Goal: Task Accomplishment & Management: Use online tool/utility

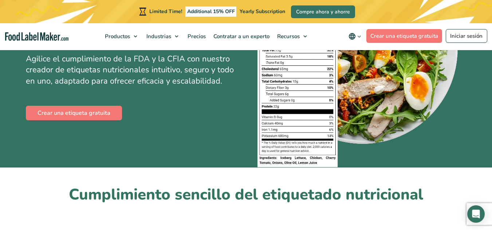
scroll to position [121, 0]
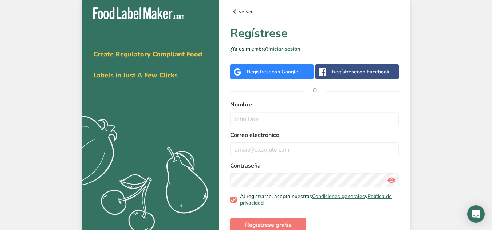
scroll to position [14, 0]
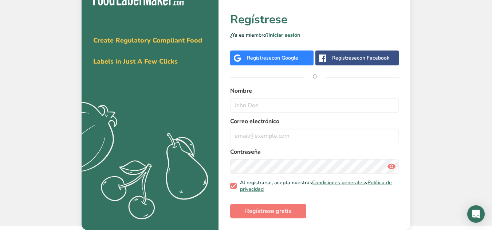
click at [269, 60] on div "Regístrese con Google" at bounding box center [272, 58] width 51 height 8
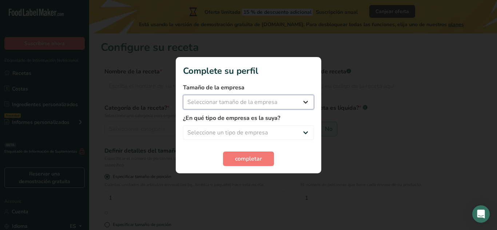
click at [305, 100] on select "Seleccionar tamaño de la empresa Menos de 10 empleados De 10 a 50 empleados De …" at bounding box center [248, 102] width 131 height 15
select select "1"
click at [183, 95] on select "Seleccionar tamaño de la empresa Menos de 10 empleados De 10 a 50 empleados De …" at bounding box center [248, 102] width 131 height 15
click at [223, 131] on select "Seleccione un tipo de empresa Fabricante de alimentos envasados Restaurante y c…" at bounding box center [248, 133] width 131 height 15
select select "3"
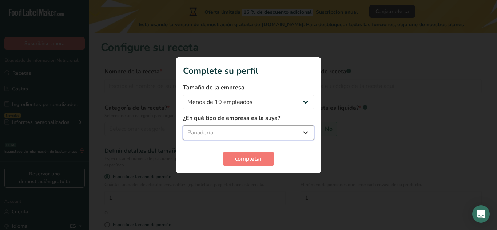
click at [183, 126] on select "Seleccione un tipo de empresa Fabricante de alimentos envasados Restaurante y c…" at bounding box center [248, 133] width 131 height 15
click at [247, 157] on span "completar" at bounding box center [248, 159] width 27 height 9
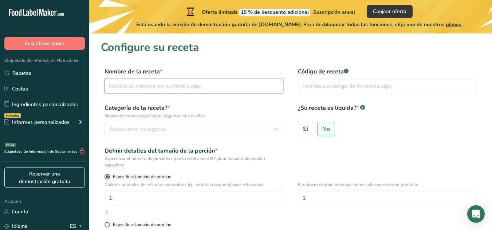
click at [167, 87] on input "text" at bounding box center [193, 86] width 179 height 15
type input "Daily cave cookies"
click at [304, 86] on input "text" at bounding box center [387, 86] width 179 height 15
click at [361, 90] on input "text" at bounding box center [387, 86] width 179 height 15
click at [347, 86] on input "text" at bounding box center [387, 86] width 179 height 15
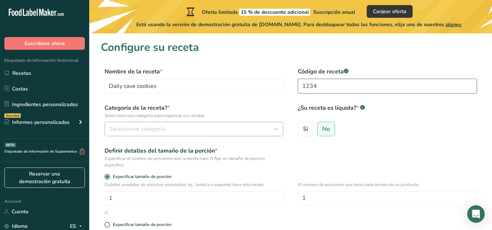
type input "1234"
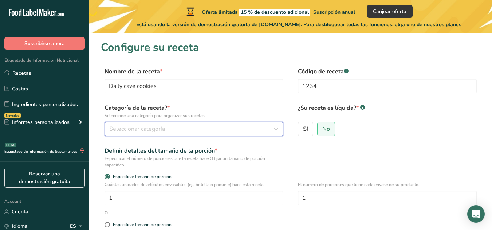
click at [161, 131] on span "Seleccionar categoría" at bounding box center [137, 129] width 56 height 9
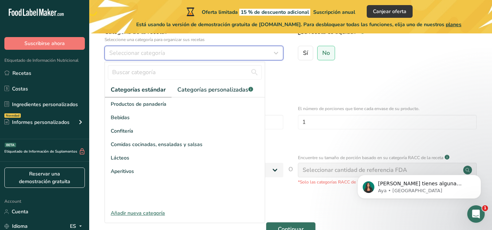
scroll to position [77, 0]
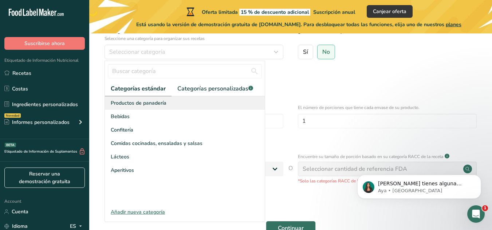
click at [137, 103] on span "Productos de panadería" at bounding box center [139, 103] width 56 height 8
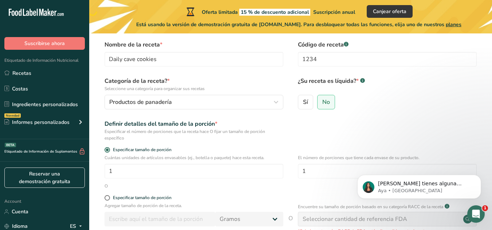
scroll to position [25, 0]
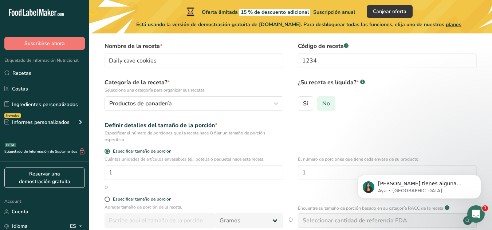
click at [328, 103] on span "No" at bounding box center [326, 103] width 8 height 7
click at [322, 103] on input "No" at bounding box center [319, 103] width 5 height 5
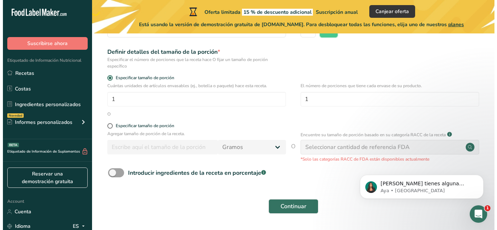
scroll to position [98, 0]
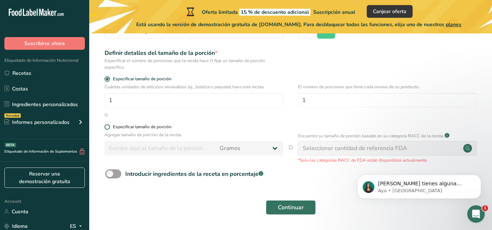
click at [106, 126] on span at bounding box center [106, 126] width 5 height 5
click at [106, 126] on input "Especificar tamaño de porción" at bounding box center [106, 127] width 5 height 5
radio input "true"
radio input "false"
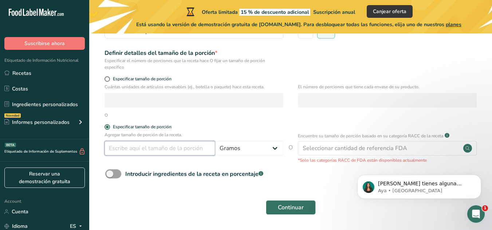
click at [153, 150] on input "number" at bounding box center [159, 148] width 111 height 15
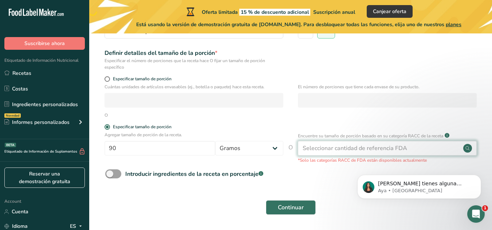
click at [353, 152] on div "Seleccionar cantidad de referencia FDA" at bounding box center [354, 148] width 104 height 9
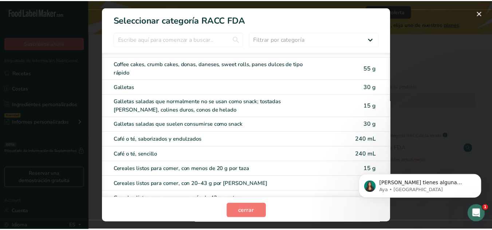
scroll to position [148, 0]
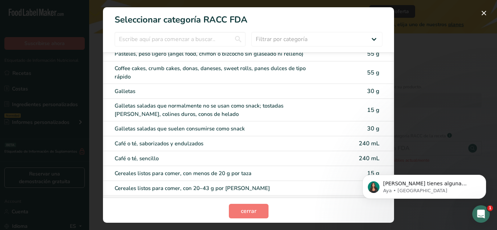
click at [189, 98] on div "Galletas 30 g" at bounding box center [248, 91] width 291 height 15
type input "30"
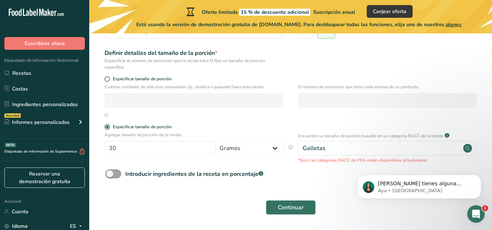
scroll to position [122, 0]
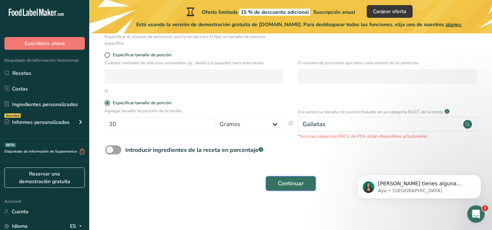
click at [288, 186] on span "Continuar" at bounding box center [291, 183] width 26 height 9
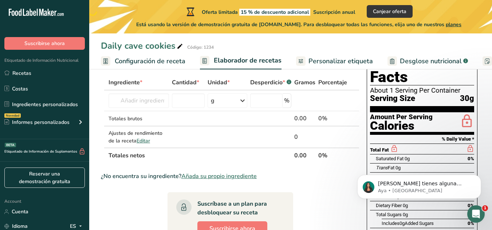
scroll to position [36, 0]
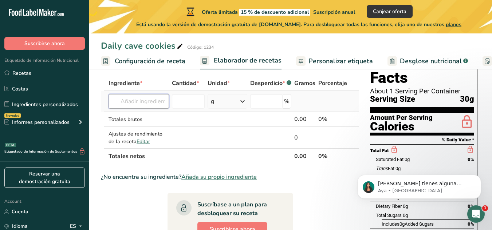
click at [141, 103] on input "text" at bounding box center [138, 101] width 60 height 15
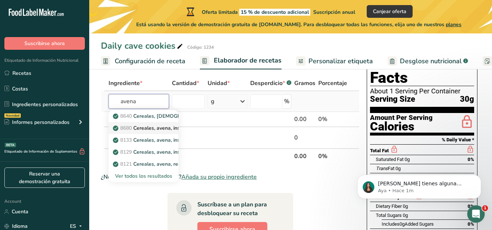
type input "avena"
click at [145, 129] on p "8680 Cereales, avena, instantánea, fortificada, arce y azúcar moreno, secos" at bounding box center [232, 128] width 236 height 8
type input "Cereals, oats, instant, fortified, maple and brown sugar, dry"
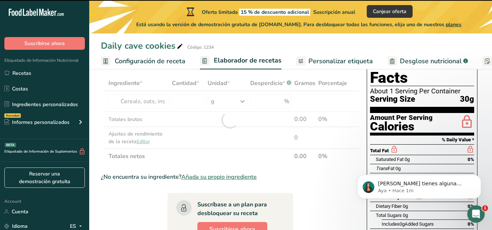
type input "0"
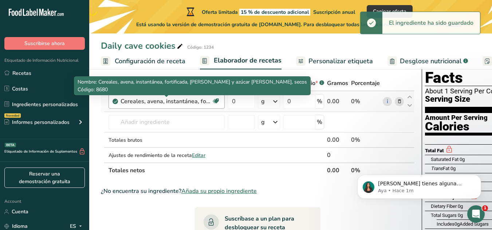
click at [192, 101] on div "Cereales, avena, instantánea, fortificada, arce y azúcar moreno, secos" at bounding box center [165, 101] width 91 height 9
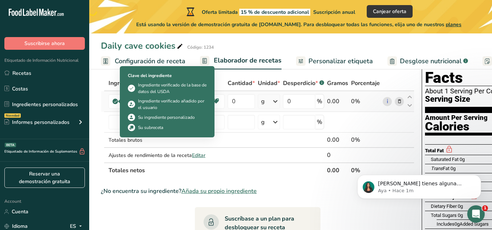
click at [116, 101] on icon at bounding box center [115, 101] width 4 height 7
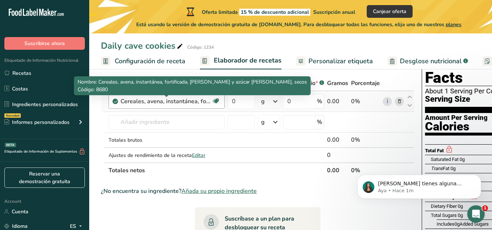
click at [204, 101] on div "Cereales, avena, instantánea, fortificada, arce y azúcar moreno, secos" at bounding box center [165, 101] width 91 height 9
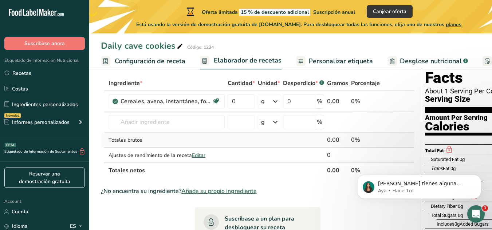
click at [246, 134] on td at bounding box center [241, 140] width 30 height 15
click at [399, 102] on icon at bounding box center [399, 102] width 5 height 8
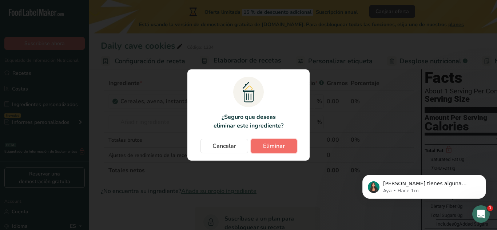
click at [251, 143] on button "Eliminar" at bounding box center [274, 146] width 46 height 15
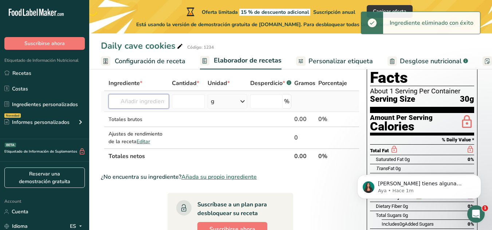
click at [150, 104] on input "text" at bounding box center [138, 101] width 60 height 15
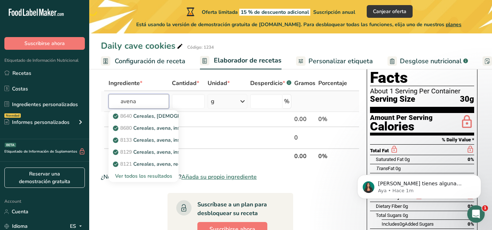
click at [161, 102] on input "avena" at bounding box center [138, 101] width 60 height 15
type input "avena"
click at [129, 208] on section "Ingrediente * Cantidad * Unidad * Desperdicio * .a-a{fill:#347362;}.b-a{fill:#f…" at bounding box center [230, 217] width 258 height 282
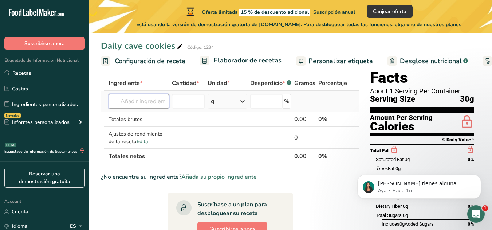
click at [132, 103] on input "text" at bounding box center [138, 101] width 60 height 15
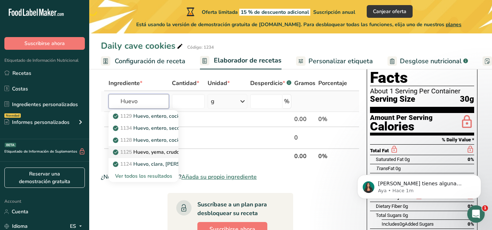
type input "Huevo"
click at [163, 150] on p "1125 Huevo, yema, crudo, fresco" at bounding box center [155, 153] width 82 height 8
type input "Egg, yolk, raw, fresh"
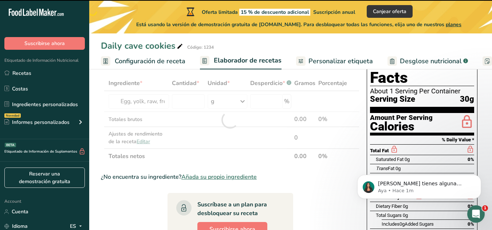
type input "0"
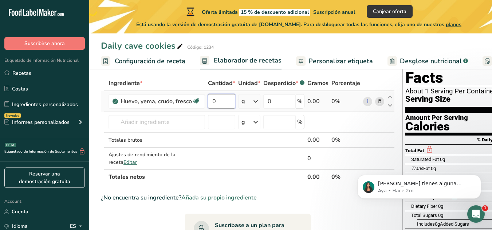
click at [220, 104] on input "0" at bounding box center [221, 101] width 27 height 15
type input "16"
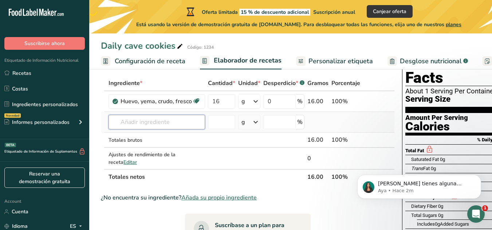
click at [155, 124] on div "Ingrediente * Cantidad * Unidad * Desperdicio * .a-a{fill:#347362;}.b-a{fill:#f…" at bounding box center [248, 130] width 294 height 109
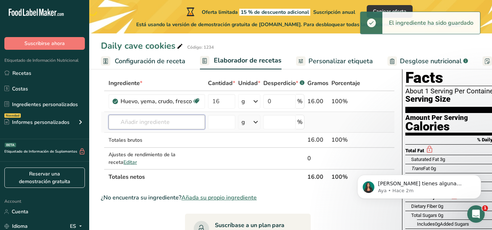
click at [138, 118] on input "text" at bounding box center [156, 122] width 96 height 15
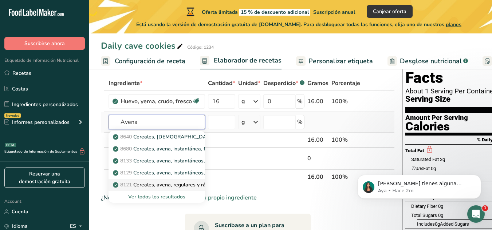
type input "Avena"
click at [167, 183] on p "8121 Cereales, avena, regulares y rápidos, no enriquecidos, cocidos con agua (i…" at bounding box center [252, 185] width 276 height 8
type input "Cereals, oats, regular and quick, unenriched, cooked with water (includes boili…"
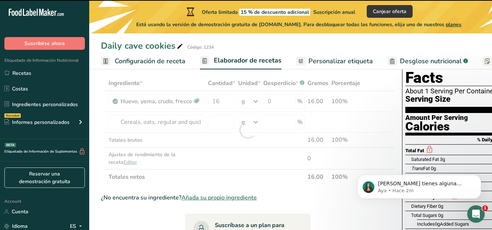
type input "0"
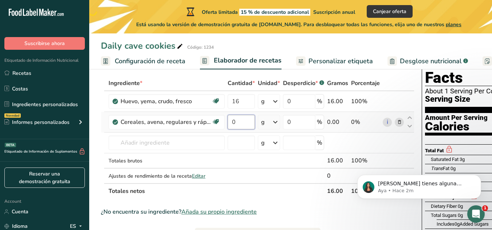
click at [238, 120] on input "0" at bounding box center [240, 122] width 27 height 15
type input "10"
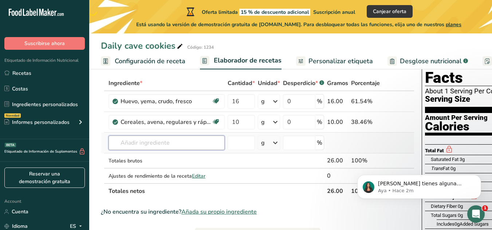
click at [177, 142] on div "Ingrediente * Cantidad * Unidad * Desperdicio * .a-a{fill:#347362;}.b-a{fill:#f…" at bounding box center [257, 137] width 313 height 123
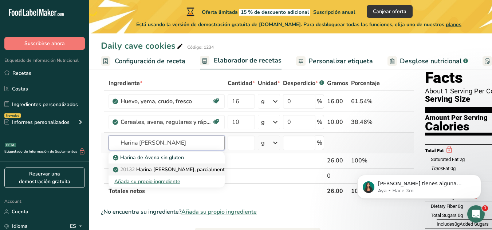
type input "Harina de avena"
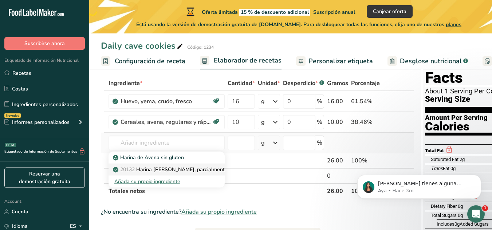
click at [178, 171] on p "20132 Harina de avena, parcialmente desgranada" at bounding box center [185, 170] width 142 height 8
type input "Oat flour, partially debranned"
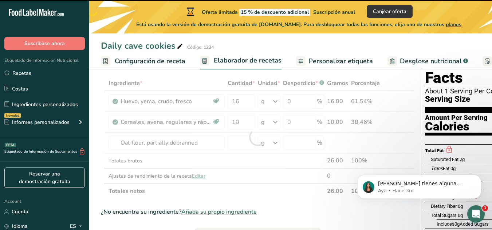
type input "0"
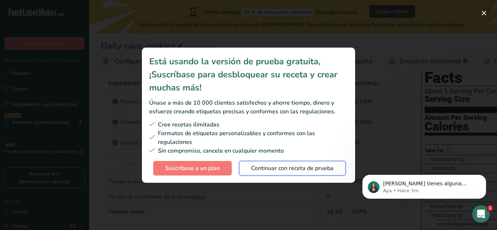
click at [276, 169] on span "Continuar con receta de prueba" at bounding box center [292, 168] width 83 height 9
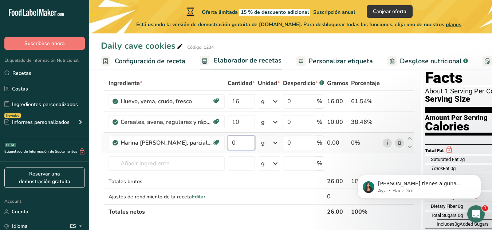
click at [241, 146] on input "0" at bounding box center [240, 143] width 27 height 15
type input "9"
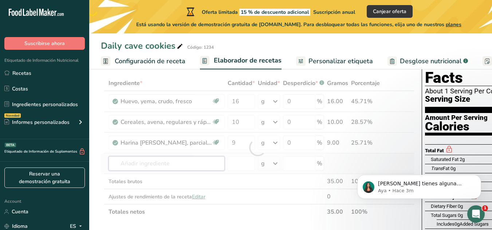
click at [130, 164] on div "Ingrediente * Cantidad * Unidad * Desperdicio * .a-a{fill:#347362;}.b-a{fill:#f…" at bounding box center [257, 148] width 313 height 144
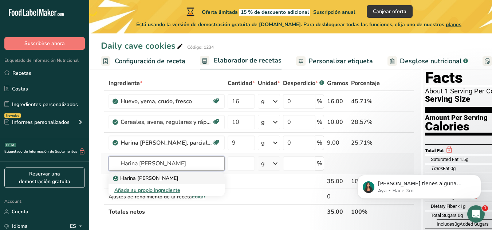
type input "Harina de almendra"
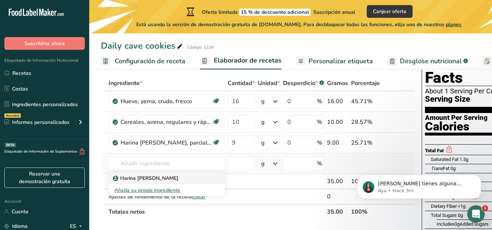
click at [167, 178] on div "Harina de almendra" at bounding box center [160, 179] width 93 height 8
type input "Almond flour"
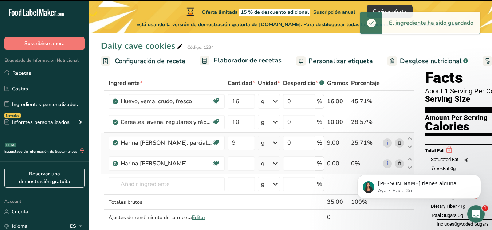
type input "0"
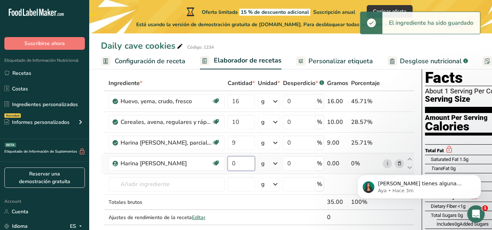
click at [244, 161] on input "0" at bounding box center [240, 164] width 27 height 15
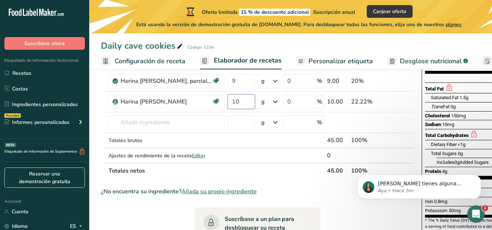
scroll to position [101, 0]
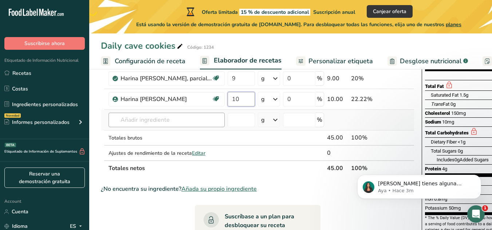
type input "10"
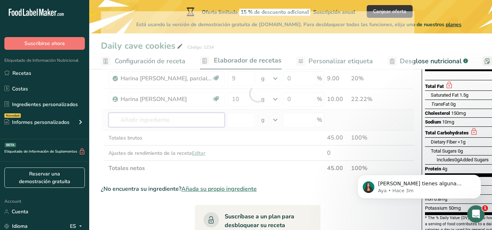
click at [200, 121] on div "Ingrediente * Cantidad * Unidad * Desperdicio * .a-a{fill:#347362;}.b-a{fill:#f…" at bounding box center [257, 93] width 313 height 165
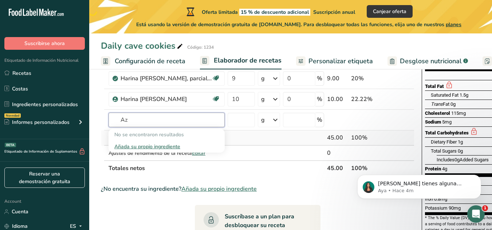
type input "A"
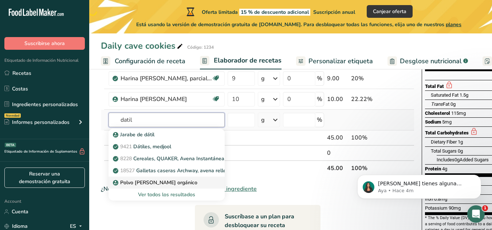
type input "datil"
click at [170, 184] on p "Polvo de dátil orgánico" at bounding box center [155, 183] width 83 height 8
type input "Organic Date Powder"
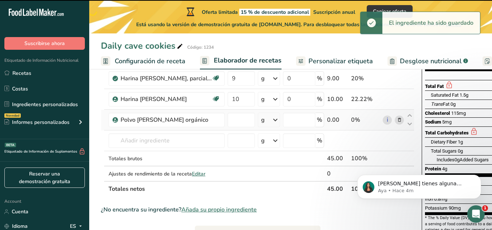
type input "0"
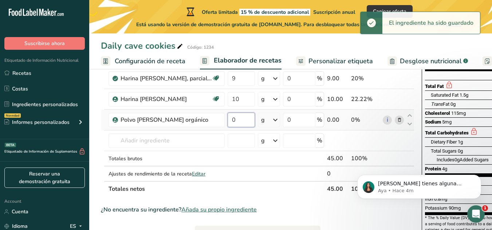
click at [237, 124] on input "0" at bounding box center [240, 120] width 27 height 15
type input "7"
click at [242, 119] on input "6.7" at bounding box center [240, 120] width 27 height 15
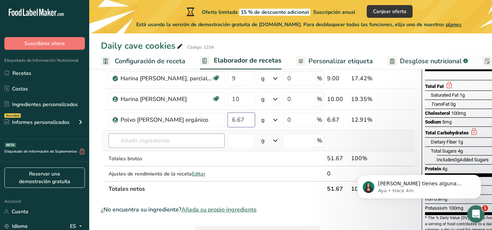
type input "6.67"
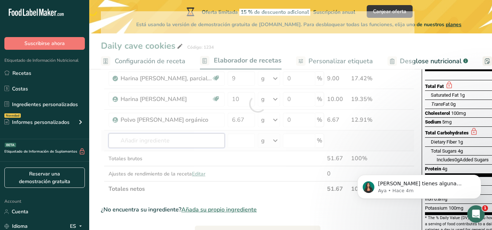
click at [154, 138] on div "Ingrediente * Cantidad * Unidad * Desperdicio * .a-a{fill:#347362;}.b-a{fill:#f…" at bounding box center [257, 104] width 313 height 186
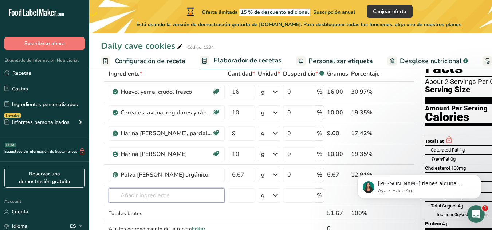
scroll to position [45, 0]
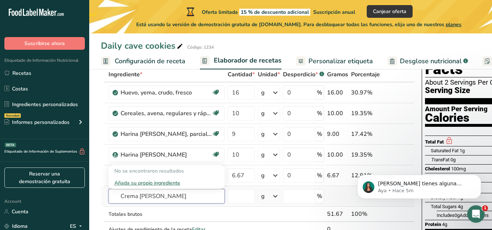
click at [184, 198] on input "Crema de almendra" at bounding box center [166, 196] width 116 height 15
type input "C"
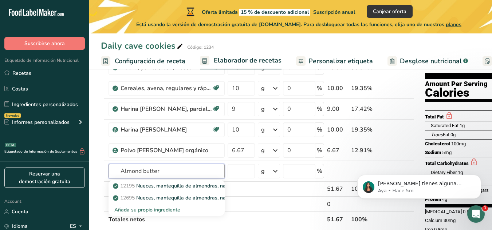
scroll to position [75, 0]
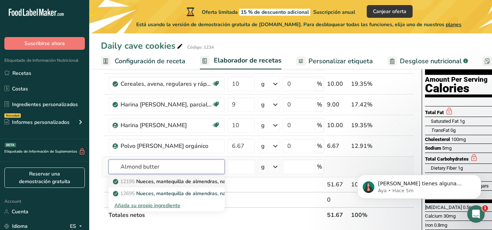
type input "Almond butter"
click at [183, 181] on p "12195 Nueces, mantequilla de almendras, natural, sin sal añadida" at bounding box center [194, 182] width 160 height 8
type input "Nuts, almond butter, plain, without salt added"
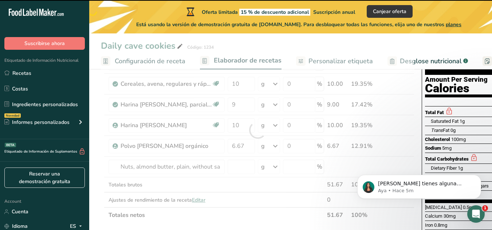
type input "0"
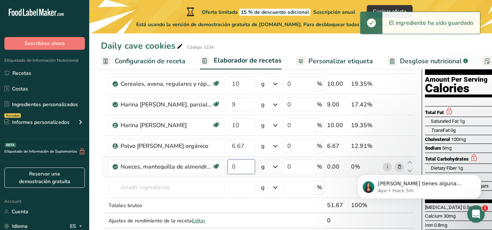
click at [231, 170] on input "0" at bounding box center [240, 167] width 27 height 15
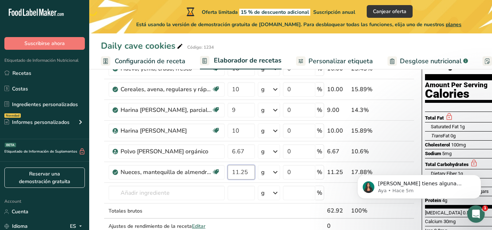
scroll to position [70, 0]
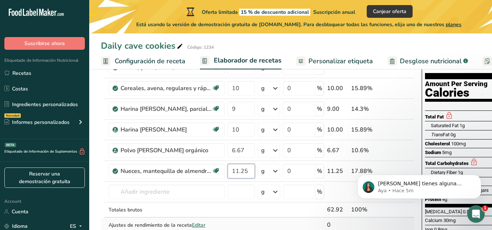
type input "11.25"
click at [190, 199] on div "Ingrediente * Cantidad * Unidad * Desperdicio * .a-a{fill:#347362;}.b-a{fill:#f…" at bounding box center [257, 145] width 313 height 206
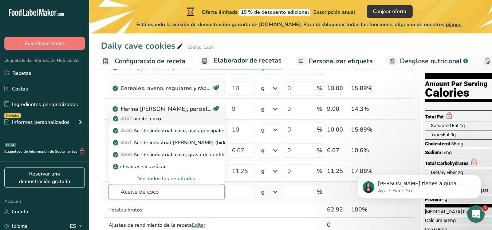
type input "Aceite de coco"
click at [155, 123] on link "4047 aceite, coco" at bounding box center [166, 119] width 116 height 12
type input "Oil, coconut"
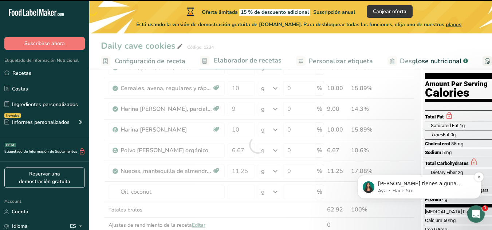
type input "0"
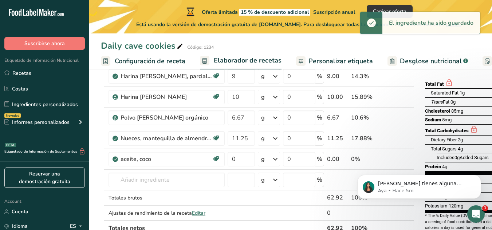
scroll to position [105, 0]
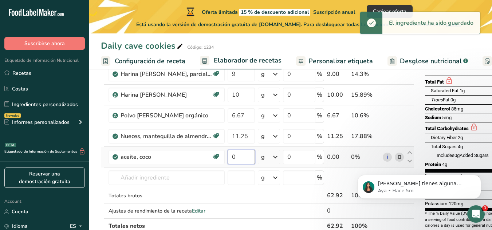
click at [239, 157] on input "0" at bounding box center [240, 157] width 27 height 15
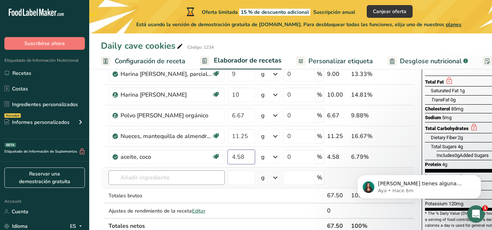
type input "4.58"
click at [176, 178] on div "Ingrediente * Cantidad * Unidad * Desperdicio * .a-a{fill:#347362;}.b-a{fill:#f…" at bounding box center [257, 120] width 313 height 227
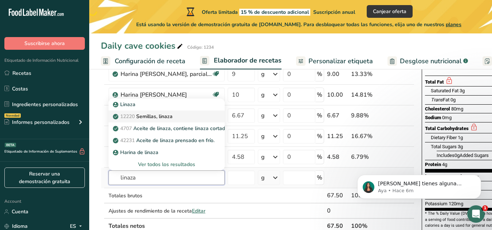
type input "linaza"
click at [154, 120] on p "12220 Semillas, linaza" at bounding box center [143, 117] width 58 height 8
type input "Seeds, flaxseed"
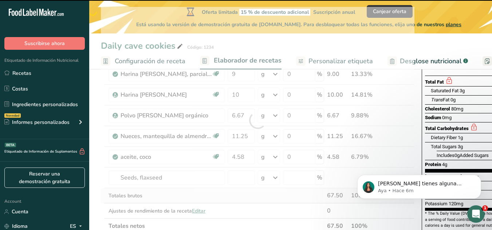
type input "0"
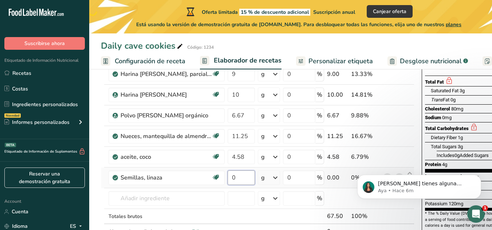
click at [237, 179] on input "0" at bounding box center [240, 178] width 27 height 15
type input "1.67"
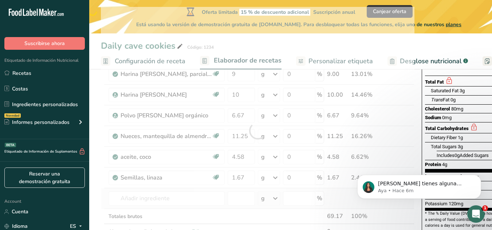
click at [135, 189] on div "Ingrediente * Cantidad * Unidad * Desperdicio * .a-a{fill:#347362;}.b-a{fill:#f…" at bounding box center [257, 131] width 313 height 248
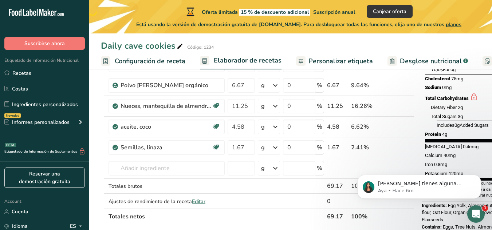
scroll to position [143, 0]
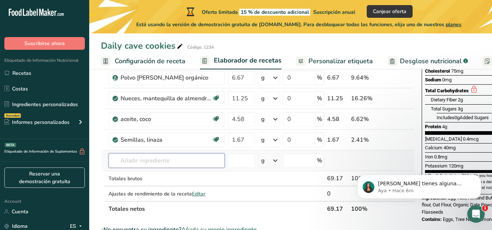
click at [207, 162] on input "text" at bounding box center [166, 161] width 116 height 15
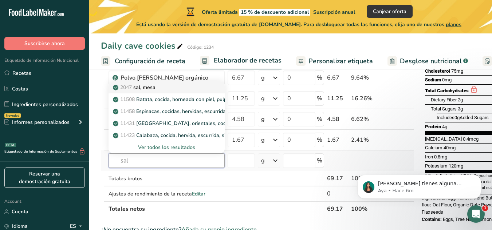
type input "sal"
click at [157, 86] on div "2047 sal, mesa" at bounding box center [160, 88] width 93 height 8
type input "Salt, table"
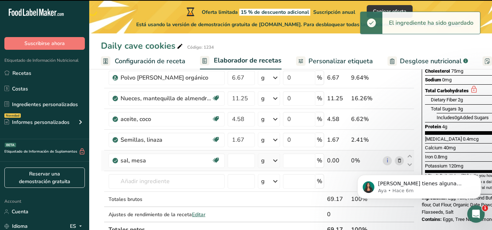
type input "0"
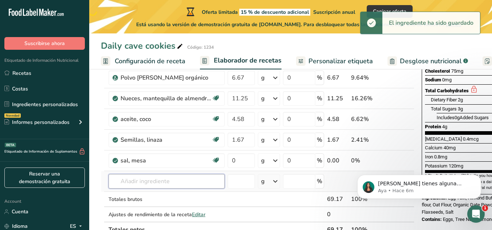
click at [135, 177] on input "text" at bounding box center [166, 181] width 116 height 15
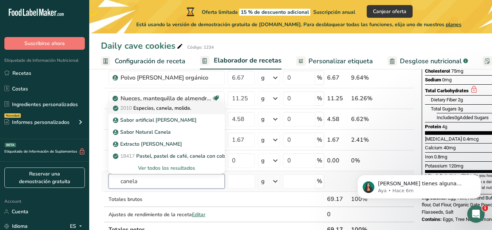
type input "canela"
click at [165, 111] on p "2010 Especias, canela, molida." at bounding box center [152, 108] width 77 height 8
type input "Spices, cinnamon, ground"
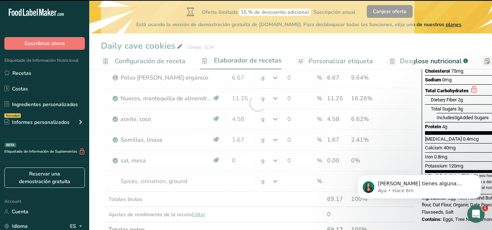
type input "0"
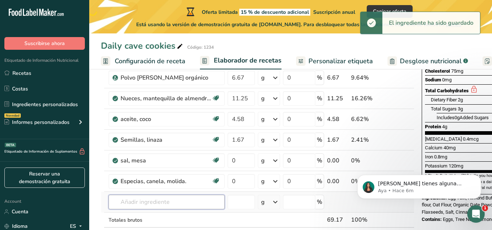
click at [164, 202] on input "text" at bounding box center [166, 202] width 116 height 15
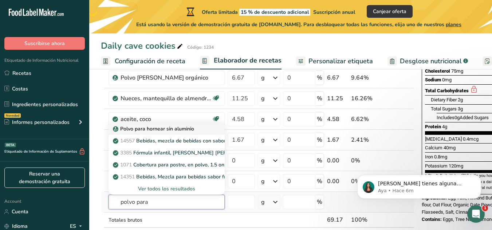
type input "polvo para"
click at [159, 129] on p "Polvo para hornear sin aluminio" at bounding box center [154, 129] width 80 height 8
type input "Aluminum Free Baking Powder"
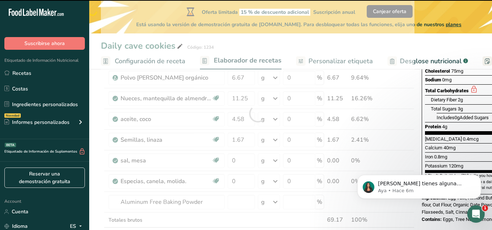
type input "0"
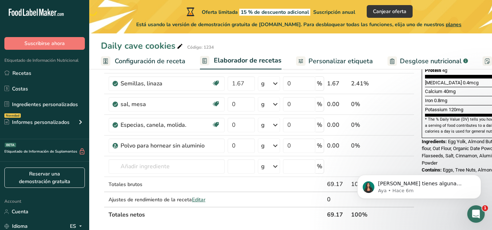
scroll to position [217, 0]
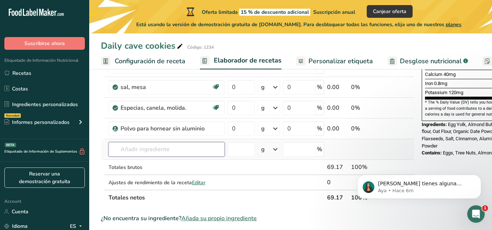
click at [211, 147] on input "text" at bounding box center [166, 149] width 116 height 15
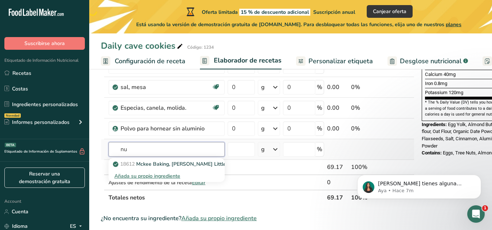
type input "n"
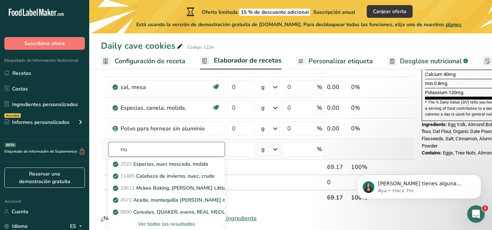
type input "n"
type input "N"
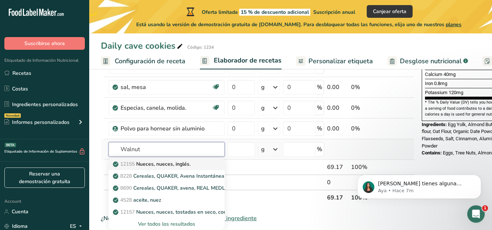
type input "Walnut"
click at [181, 162] on p "12155 Nueces, nueces, inglés." at bounding box center [152, 165] width 76 height 8
type input "Nuts, walnuts, english"
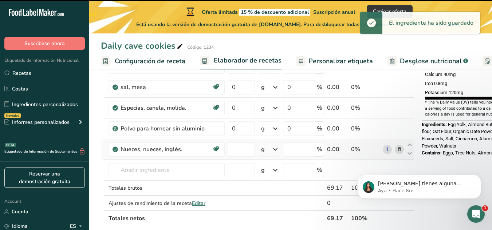
type input "0"
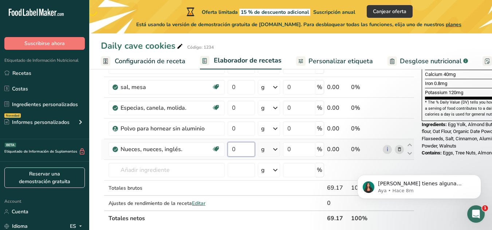
click at [238, 149] on input "0" at bounding box center [240, 149] width 27 height 15
click at [242, 148] on input "0" at bounding box center [240, 149] width 27 height 15
type input "7.50"
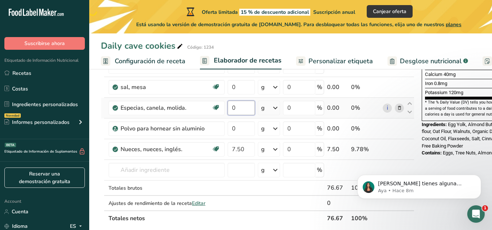
click at [249, 106] on div "Ingrediente * Cantidad * Unidad * Desperdicio * .a-a{fill:#347362;}.b-a{fill:#f…" at bounding box center [257, 61] width 313 height 331
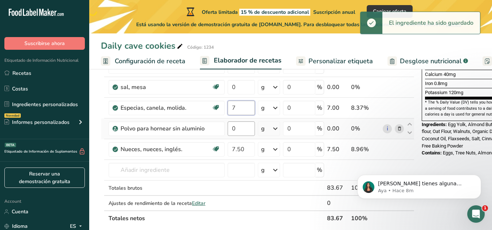
type input "7"
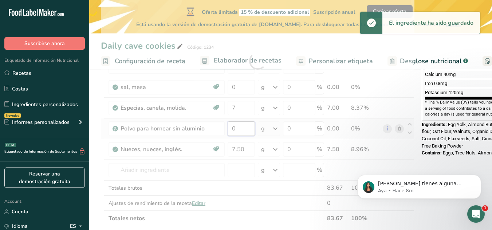
click at [242, 126] on div "Ingrediente * Cantidad * Unidad * Desperdicio * .a-a{fill:#347362;}.b-a{fill:#f…" at bounding box center [257, 61] width 313 height 331
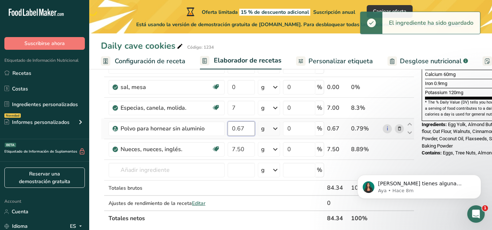
click at [236, 130] on input "0.67" at bounding box center [240, 129] width 27 height 15
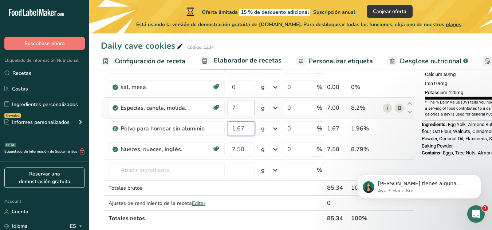
type input "1.67"
click at [235, 110] on div "Ingrediente * Cantidad * Unidad * Desperdicio * .a-a{fill:#347362;}.b-a{fill:#f…" at bounding box center [257, 61] width 313 height 331
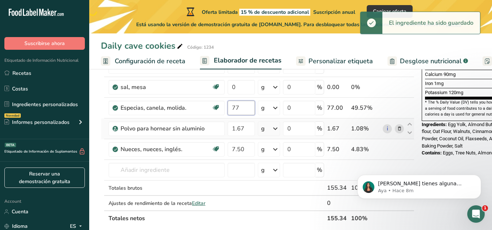
type input "7"
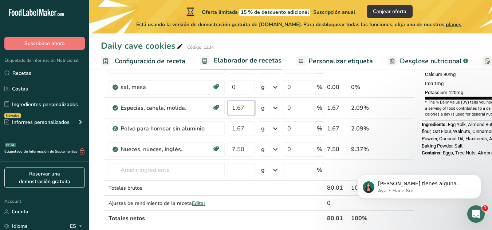
type input "1.67"
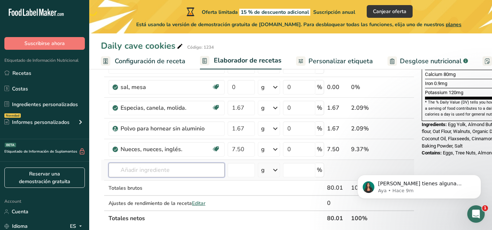
click at [160, 170] on div "Ingrediente * Cantidad * Unidad * Desperdicio * .a-a{fill:#347362;}.b-a{fill:#f…" at bounding box center [257, 61] width 313 height 331
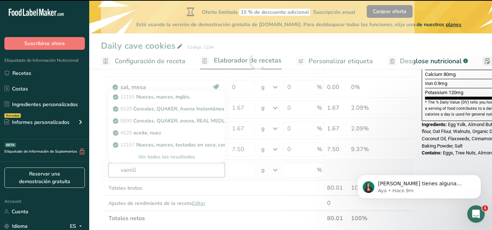
type input "vainilla"
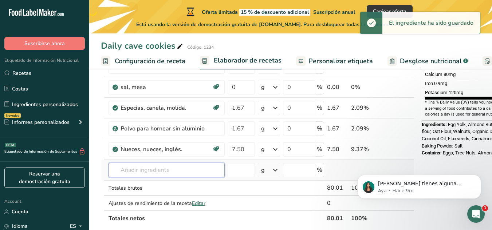
click at [146, 171] on input "text" at bounding box center [166, 170] width 116 height 15
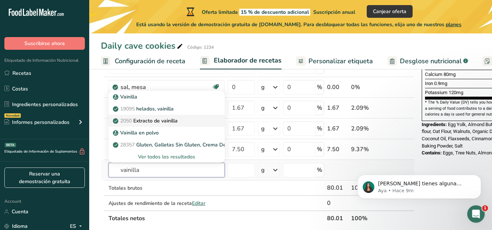
type input "vainilla"
click at [166, 120] on p "2050 Extracto de vainilla" at bounding box center [145, 121] width 63 height 8
type input "Vanilla extract"
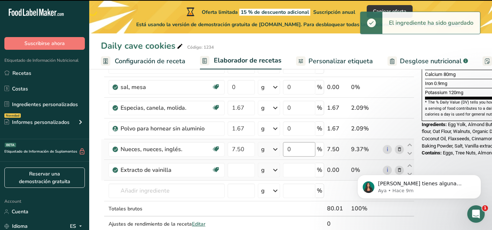
type input "0"
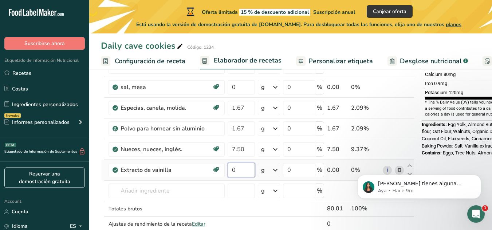
click at [237, 171] on input "0" at bounding box center [240, 170] width 27 height 15
type input "8"
type input "0.83"
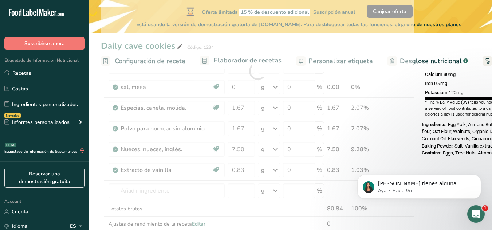
click at [442, 165] on body "Si tienes alguna pregunta no dudes en consultarnos. ¡Estamos aquí para ayudarte…" at bounding box center [419, 185] width 140 height 45
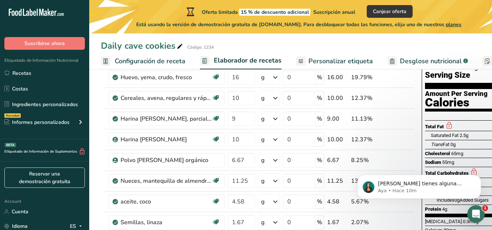
scroll to position [51, 0]
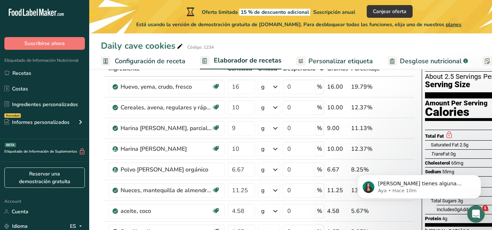
click at [490, 79] on section "Nutrition Facts About 2.5 Servings Per Container Serving Size 30g" at bounding box center [477, 68] width 104 height 60
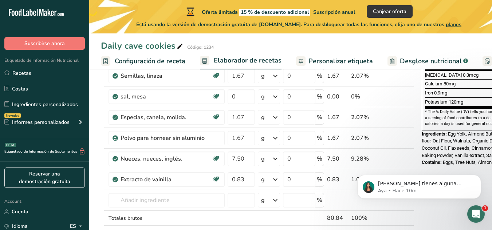
scroll to position [204, 0]
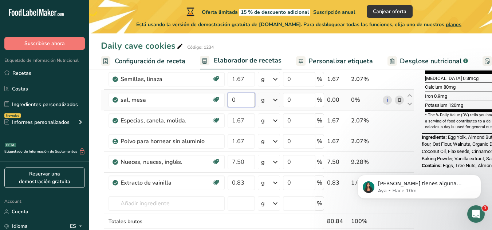
click at [239, 101] on input "0" at bounding box center [240, 100] width 27 height 15
type input "0.08"
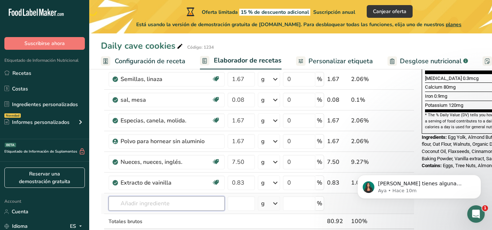
click at [134, 203] on div "Ingrediente * Cantidad * Unidad * Desperdicio * .a-a{fill:#347362;}.b-a{fill:#f…" at bounding box center [257, 84] width 313 height 352
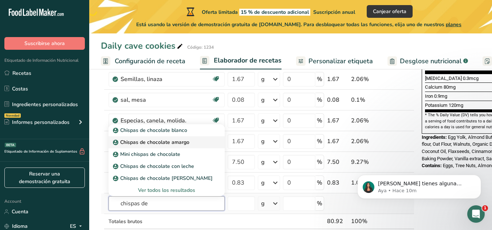
type input "chispas de"
click at [151, 143] on p "Chispas de chocolate amargo" at bounding box center [151, 143] width 75 height 8
type input "Dark Chocolate Chip"
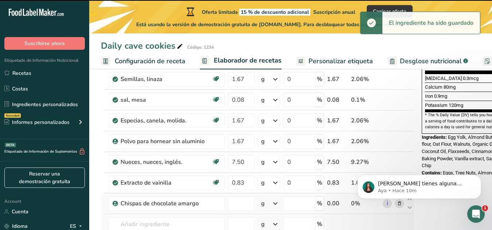
type input "0"
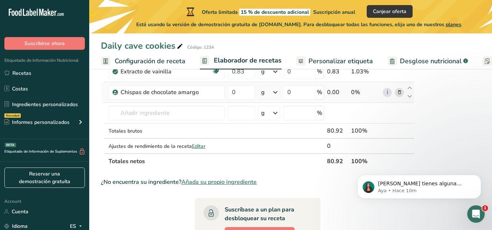
scroll to position [265, 0]
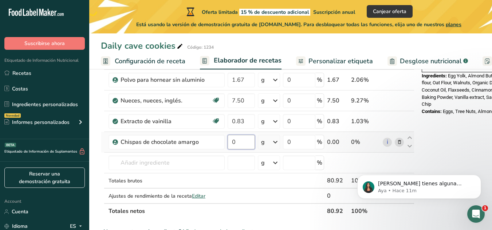
click at [242, 143] on input "0" at bounding box center [240, 142] width 27 height 15
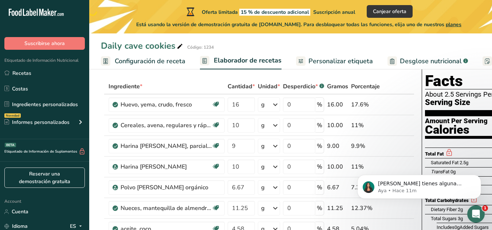
scroll to position [41, 0]
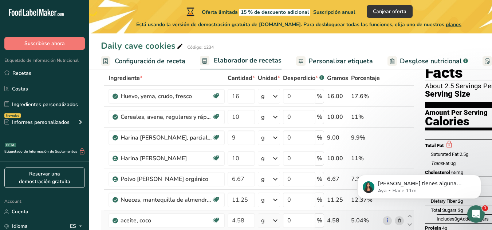
type input "10"
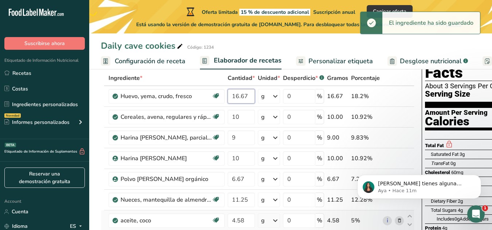
type input "16.67"
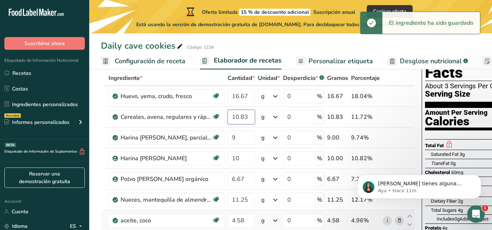
type input "10.83"
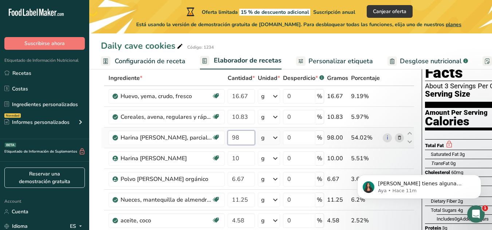
type input "9"
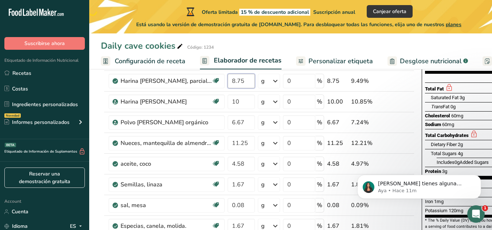
scroll to position [110, 0]
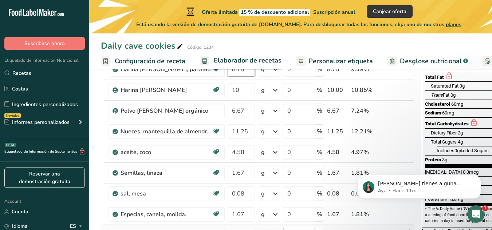
type input "8.75"
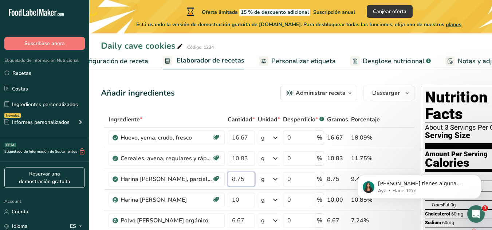
scroll to position [0, 38]
click at [280, 61] on span "Personalizar etiqueta" at bounding box center [302, 61] width 64 height 10
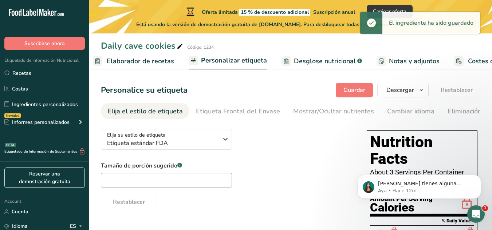
scroll to position [0, 149]
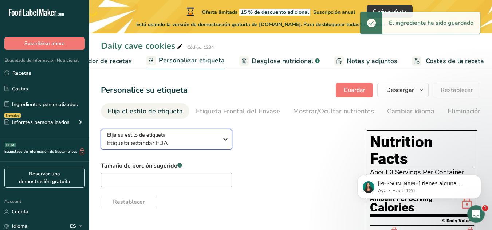
click at [219, 140] on div "Elija su estilo de etiqueta Etiqueta estándar FDA" at bounding box center [165, 139] width 116 height 16
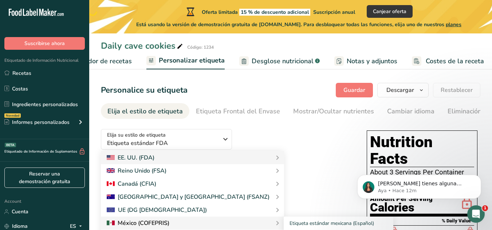
click at [163, 221] on div at bounding box center [138, 223] width 63 height 9
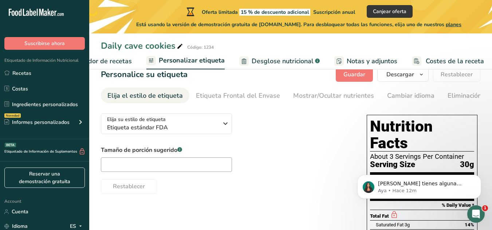
scroll to position [0, 0]
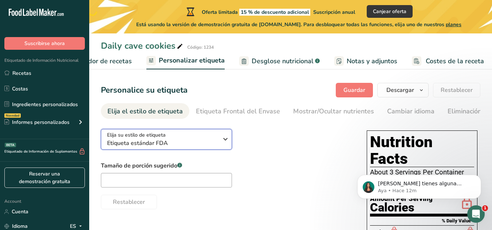
click at [223, 142] on icon "button" at bounding box center [225, 139] width 9 height 13
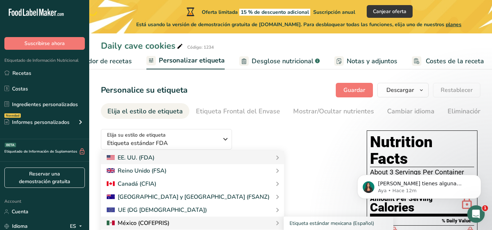
click at [162, 225] on div at bounding box center [138, 223] width 63 height 9
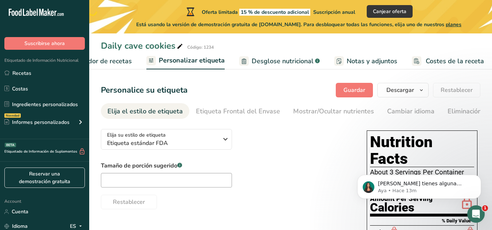
click at [284, 66] on span "Desglose nutricional" at bounding box center [283, 61] width 62 height 10
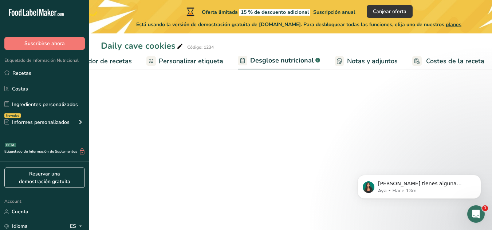
select select "Calories"
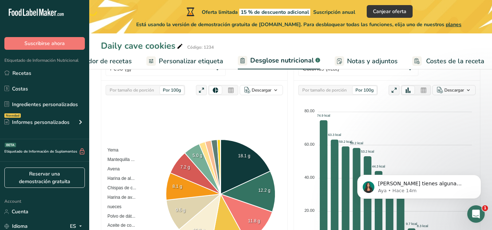
scroll to position [65, 0]
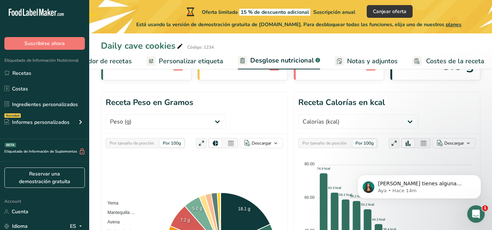
click at [347, 65] on span "Notas y adjuntos" at bounding box center [372, 61] width 51 height 10
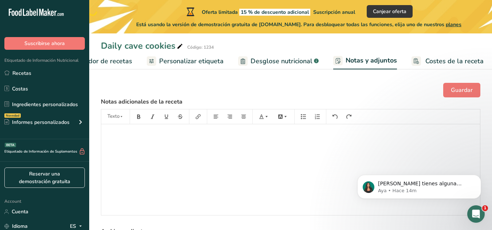
click at [455, 60] on span "Costes de la receta" at bounding box center [454, 61] width 58 height 10
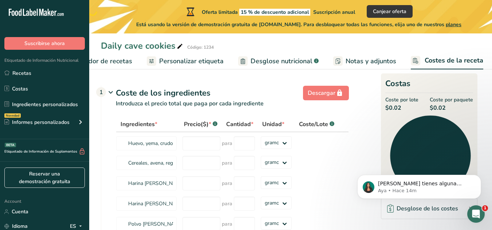
click at [118, 63] on span "Elaborador de recetas" at bounding box center [98, 61] width 67 height 10
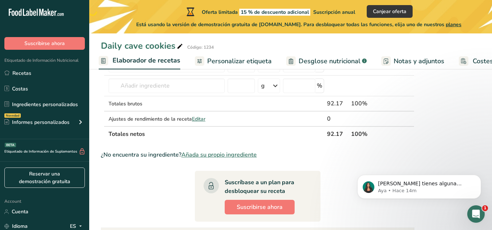
scroll to position [344, 0]
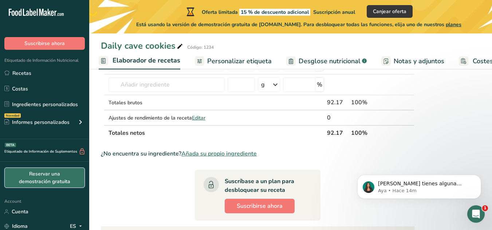
click at [71, 184] on link "Reservar una demostración gratuita" at bounding box center [44, 178] width 80 height 20
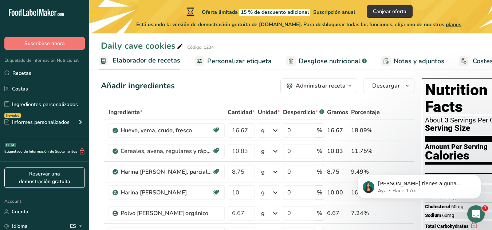
scroll to position [0, 0]
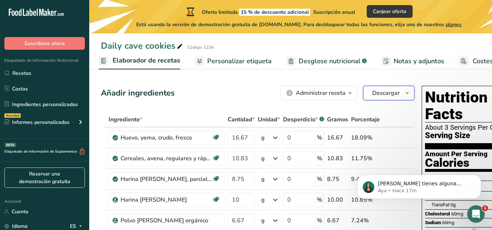
click at [395, 94] on span "Descargar" at bounding box center [386, 93] width 28 height 9
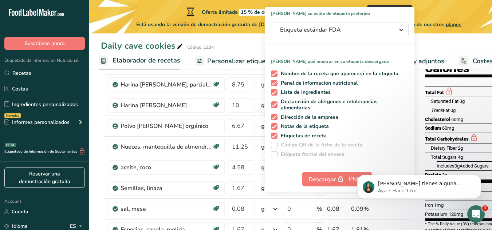
scroll to position [91, 0]
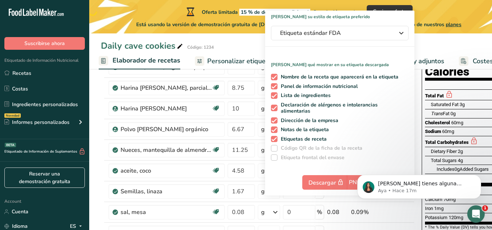
click at [371, 41] on div "Elija su estilo de etiqueta preferido Etiqueta estándar FDA Etiqueta estándar F…" at bounding box center [339, 103] width 149 height 185
click at [368, 33] on span "Etiqueta estándar FDA" at bounding box center [334, 33] width 109 height 9
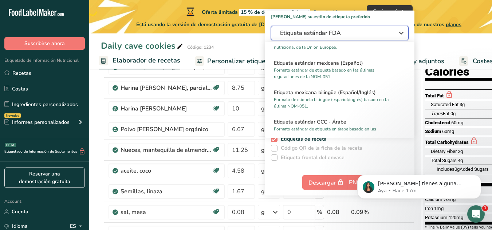
scroll to position [492, 0]
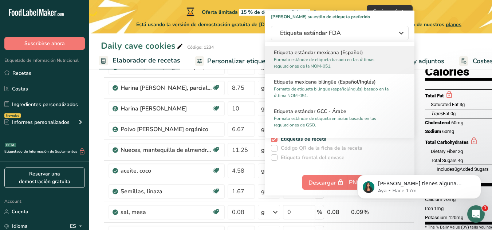
click at [314, 65] on p "Formato estándar de etiqueta basado en las últimas regulaciones de la NOM-051." at bounding box center [336, 62] width 125 height 13
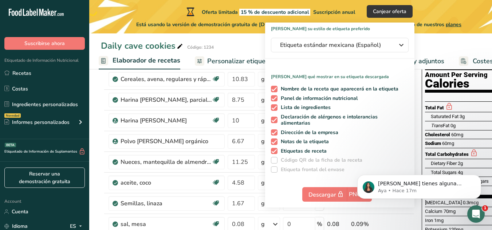
scroll to position [80, 0]
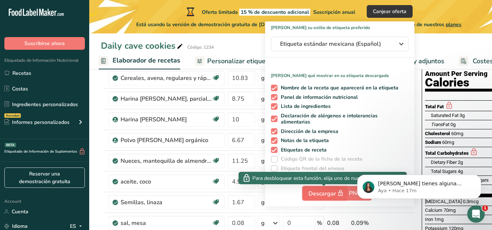
click at [324, 194] on span "Descargar" at bounding box center [326, 193] width 36 height 9
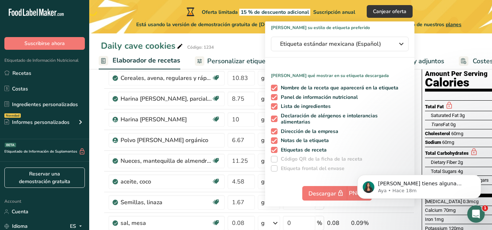
click html "Si tienes alguna pregunta no dudes en consultarnos. ¡Estamos aquí para ayudarte…"
click at [318, 186] on div "Descargar PNG PNG BMP SVG PDF" at bounding box center [339, 194] width 149 height 23
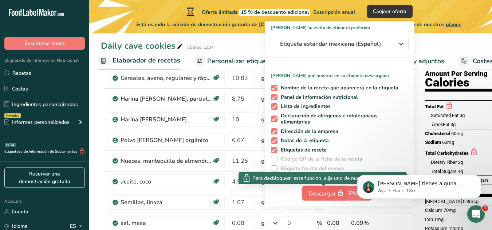
click at [320, 192] on span "Descargar" at bounding box center [326, 193] width 36 height 9
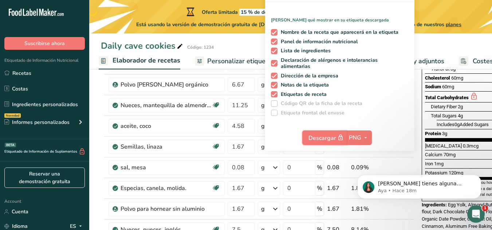
scroll to position [138, 0]
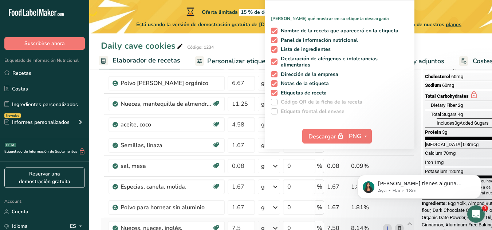
drag, startPoint x: 495, startPoint y: 157, endPoint x: 374, endPoint y: 224, distance: 138.2
click at [374, 224] on div "8.14%" at bounding box center [365, 228] width 29 height 9
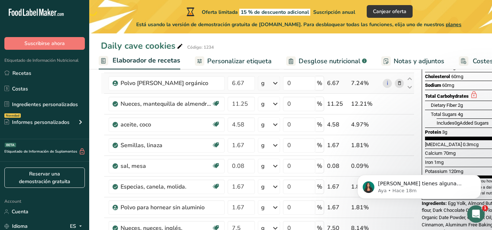
click at [271, 75] on td "g Unidades de peso g kg mg Ver más Unidades de volumen litro Las unidades de vo…" at bounding box center [268, 83] width 25 height 21
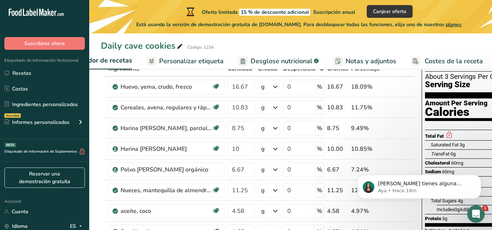
scroll to position [46, 0]
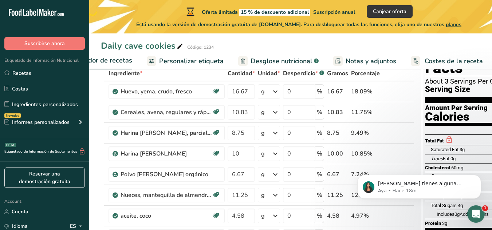
click at [204, 55] on link "Personalizar etiqueta" at bounding box center [185, 61] width 77 height 16
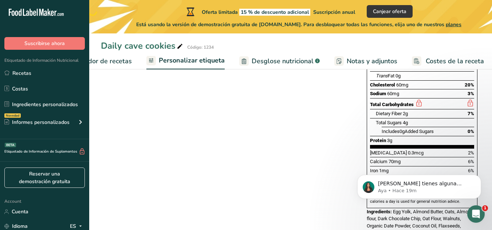
scroll to position [165, 0]
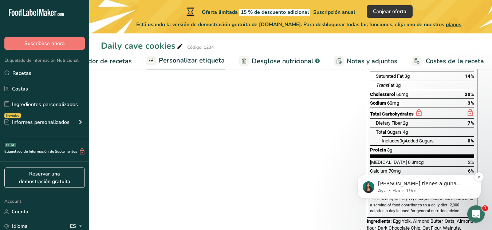
click at [416, 188] on p "Aya • Hace 19m" at bounding box center [425, 191] width 94 height 7
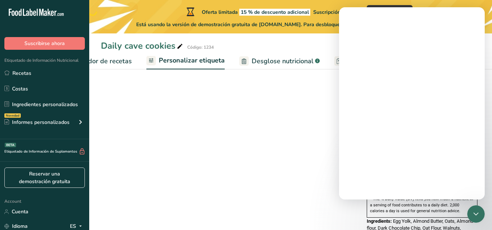
scroll to position [0, 0]
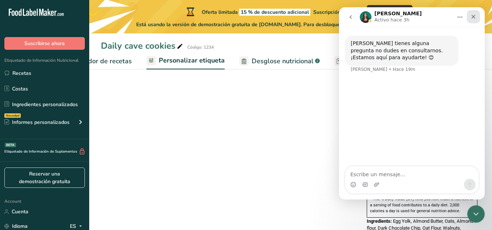
click at [476, 16] on div "Cerrar" at bounding box center [473, 16] width 13 height 13
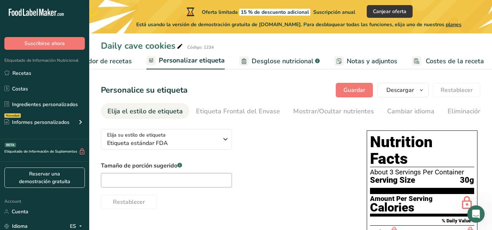
drag, startPoint x: 118, startPoint y: 55, endPoint x: 250, endPoint y: 102, distance: 140.0
click at [118, 55] on link "Elaborador de recetas" at bounding box center [91, 61] width 81 height 16
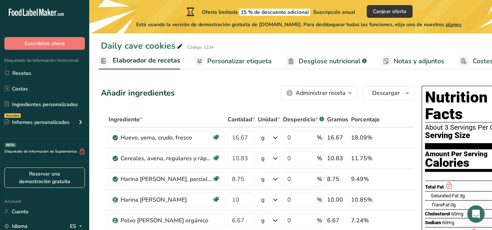
click at [351, 96] on icon "button" at bounding box center [350, 93] width 6 height 9
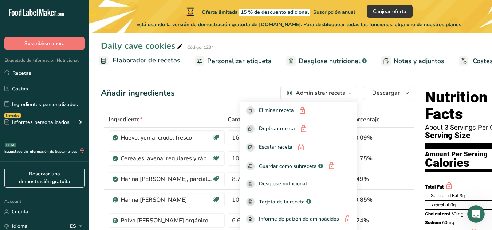
click at [196, 93] on div "Añadir ingredientes Administrar receta Eliminar receta Duplicar receta Escalar …" at bounding box center [257, 93] width 313 height 15
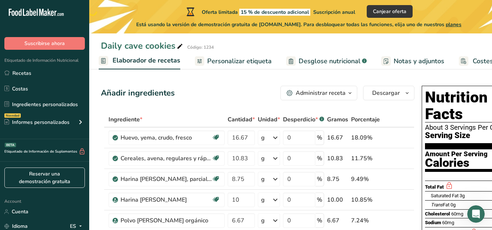
click at [144, 92] on div "Añadir ingredientes" at bounding box center [138, 93] width 74 height 12
click at [396, 96] on span "Descargar" at bounding box center [386, 93] width 28 height 9
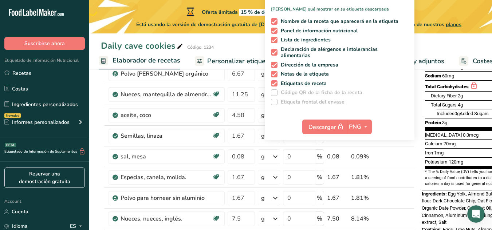
scroll to position [142, 0]
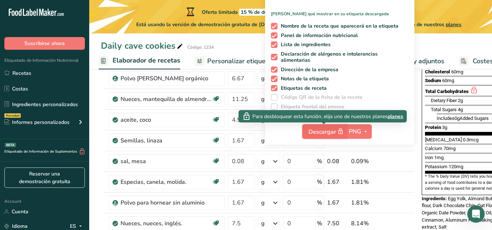
click at [330, 133] on span "Descargar" at bounding box center [326, 131] width 36 height 9
click at [397, 116] on span "planes" at bounding box center [395, 117] width 16 height 8
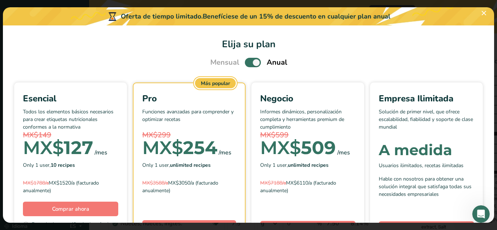
drag, startPoint x: 496, startPoint y: 60, endPoint x: 497, endPoint y: 81, distance: 21.5
click at [491, 81] on div "Pick Your Pricing Plan Modal" at bounding box center [248, 115] width 497 height 230
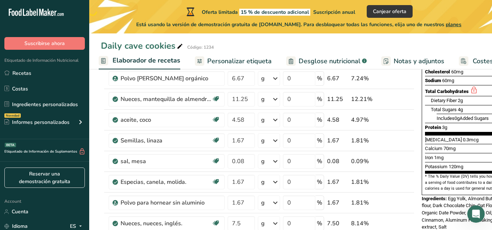
scroll to position [0, 0]
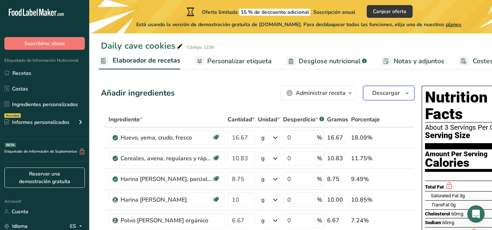
click at [397, 99] on button "Descargar" at bounding box center [388, 93] width 51 height 15
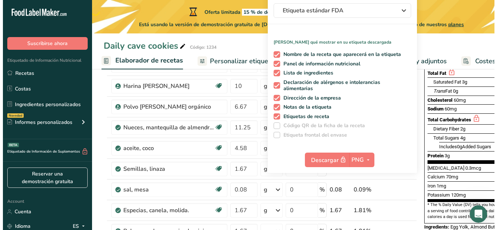
scroll to position [115, 0]
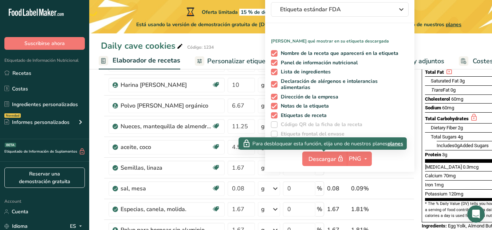
click at [395, 144] on span "planes" at bounding box center [395, 144] width 16 height 8
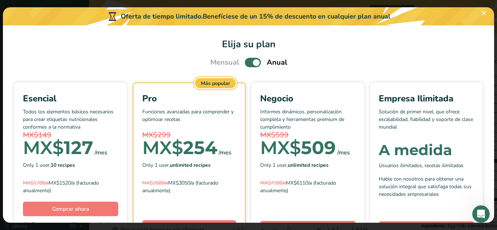
click at [32, 135] on div "Esencial Todos los elementos básicos necesarios para crear etiquetas nutriciona…" at bounding box center [249, 195] width 474 height 224
click at [254, 61] on span "Pick Your Pricing Plan Modal" at bounding box center [253, 62] width 16 height 9
click at [250, 61] on input "Pick Your Pricing Plan Modal" at bounding box center [247, 62] width 5 height 5
checkbox input "false"
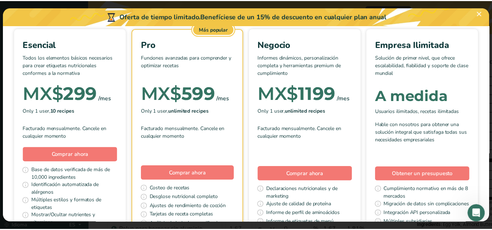
scroll to position [60, 0]
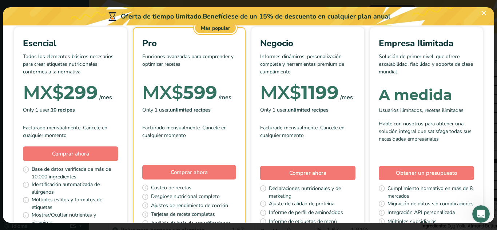
drag, startPoint x: 495, startPoint y: 83, endPoint x: 496, endPoint y: 120, distance: 37.1
click at [491, 120] on div "Pick Your Pricing Plan Modal" at bounding box center [248, 115] width 497 height 230
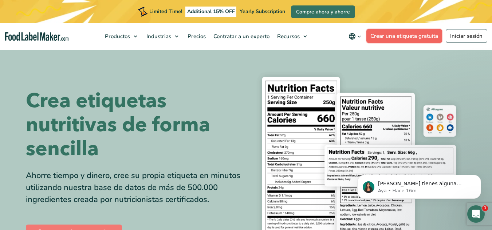
click at [409, 32] on link "Crear una etiqueta gratuita" at bounding box center [404, 36] width 76 height 14
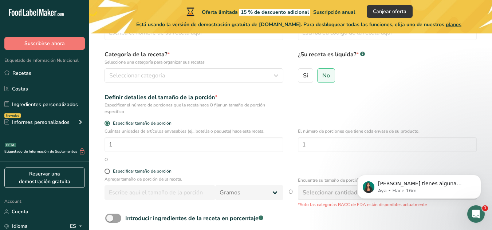
scroll to position [58, 0]
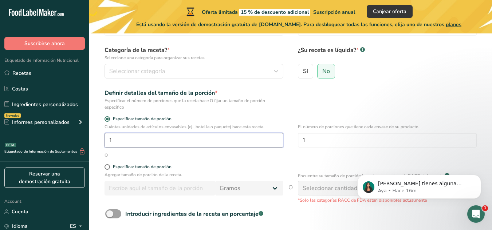
click at [153, 143] on input "1" at bounding box center [193, 140] width 179 height 15
click at [131, 142] on input "1" at bounding box center [193, 140] width 179 height 15
type input "12"
click at [313, 144] on input "1" at bounding box center [387, 140] width 179 height 15
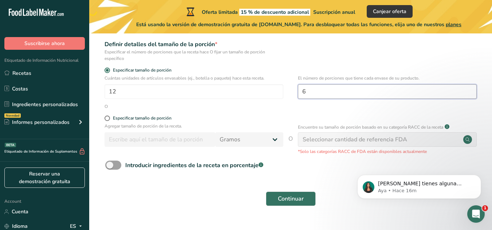
scroll to position [108, 0]
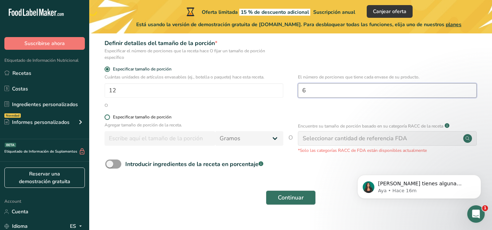
type input "6"
click at [108, 117] on span at bounding box center [106, 117] width 5 height 5
click at [108, 117] on input "Especificar tamaño de porción" at bounding box center [106, 117] width 5 height 5
radio input "true"
radio input "false"
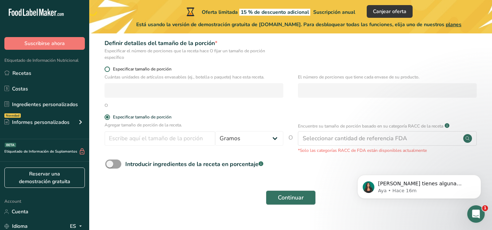
click at [108, 69] on span at bounding box center [106, 69] width 5 height 5
click at [108, 69] on input "Especificar tamaño de porción" at bounding box center [106, 69] width 5 height 5
radio input "true"
radio input "false"
